Goal: Information Seeking & Learning: Learn about a topic

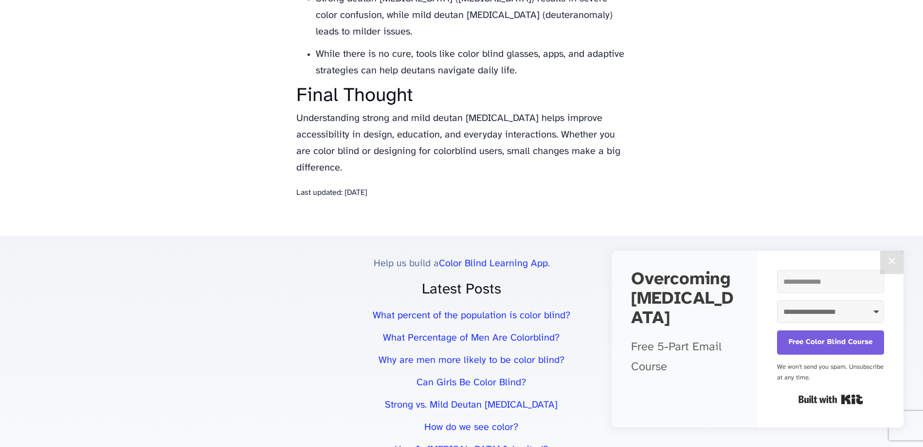
scroll to position [3356, 0]
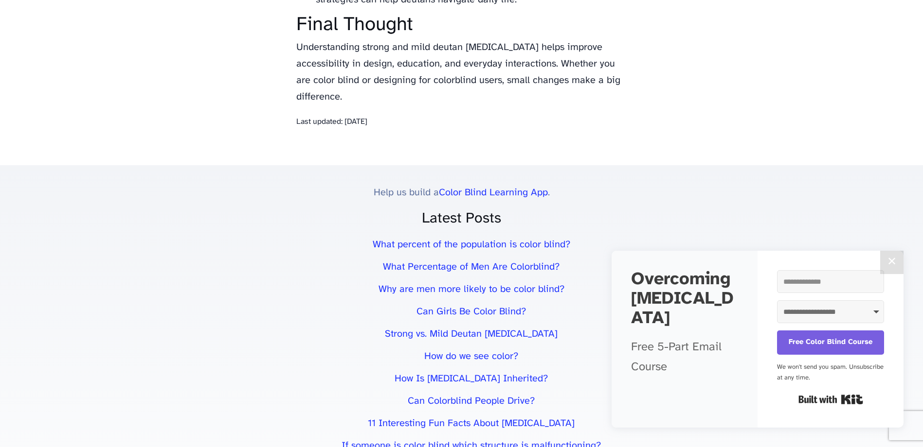
click at [471, 352] on link "How do we see color?" at bounding box center [471, 357] width 94 height 10
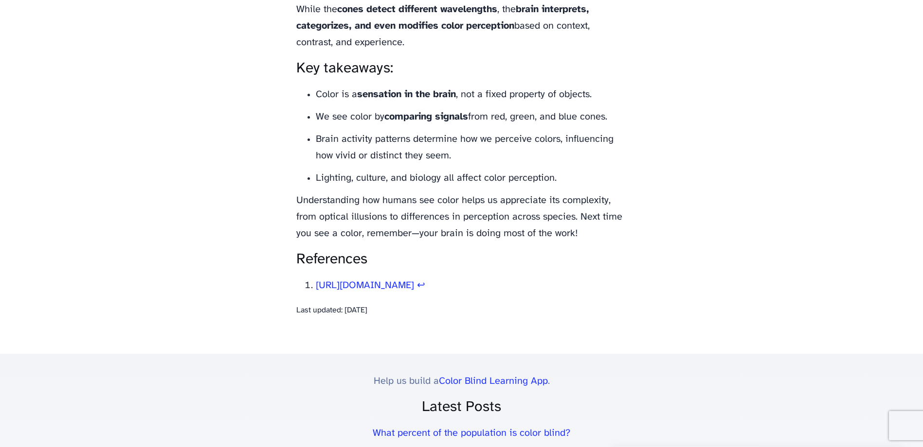
scroll to position [3307, 0]
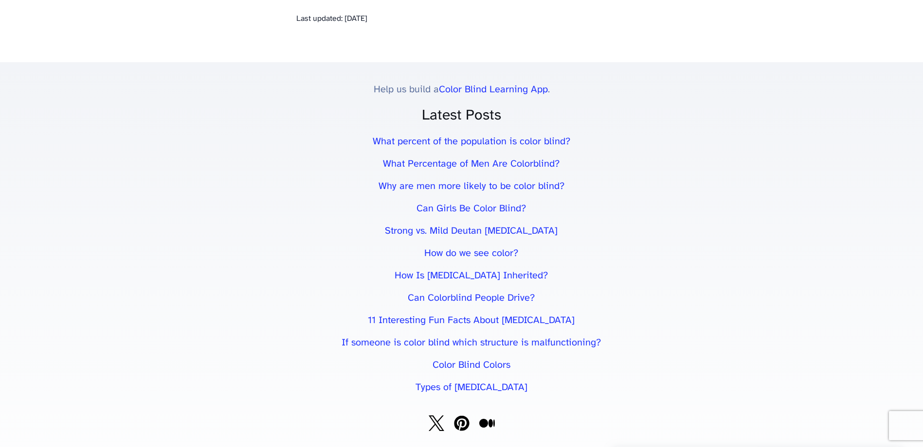
click at [491, 371] on link "Color Blind Colors" at bounding box center [471, 365] width 78 height 10
